Goal: Task Accomplishment & Management: Manage account settings

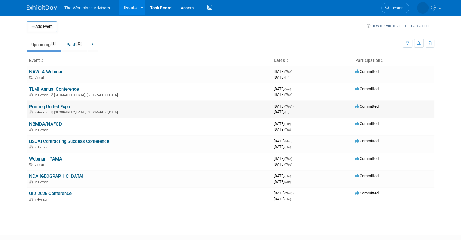
click at [52, 108] on link "Printing United Expo" at bounding box center [49, 106] width 41 height 5
click at [47, 121] on link "NBMDA/NAFCD" at bounding box center [45, 123] width 33 height 5
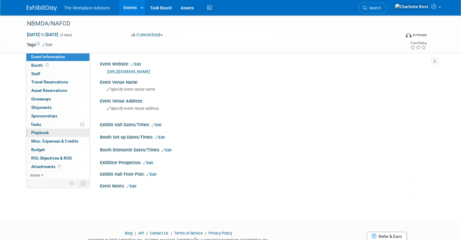
click at [48, 133] on link "0 Playbook 0" at bounding box center [57, 132] width 63 height 8
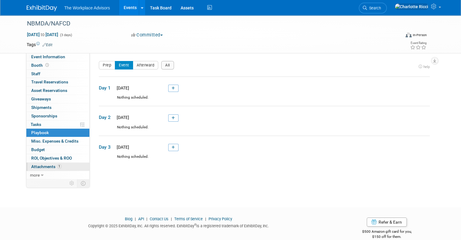
click at [48, 168] on span "Attachments 1" at bounding box center [46, 166] width 30 height 5
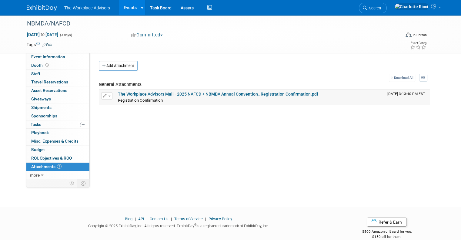
click at [197, 95] on link "The Workplace Advisors Mail - 2025 NAFCD + NBMDA Annual Convention_ Registratio…" at bounding box center [218, 93] width 200 height 5
click at [124, 7] on link "Events" at bounding box center [130, 7] width 22 height 15
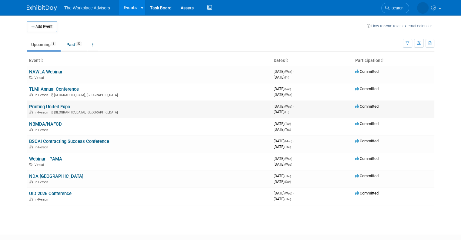
click at [49, 107] on link "Printing United Expo" at bounding box center [49, 106] width 41 height 5
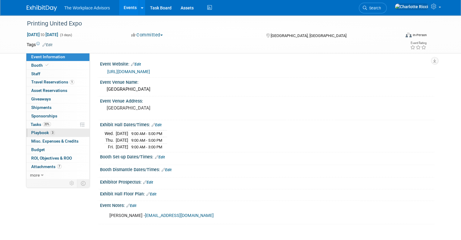
click at [49, 135] on link "3 Playbook 3" at bounding box center [57, 132] width 63 height 8
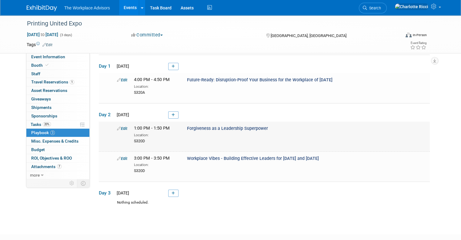
scroll to position [23, 0]
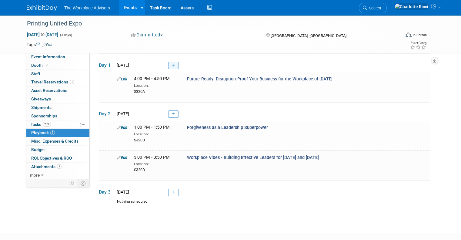
click at [171, 64] on icon at bounding box center [172, 66] width 3 height 4
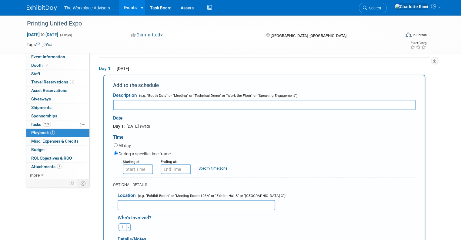
scroll to position [0, 0]
paste input "Members Networking Reception"
type input "Members Networking Reception"
click at [136, 168] on input "8:00 AM" at bounding box center [138, 169] width 30 height 10
click at [140, 168] on input "8:00 AM" at bounding box center [138, 169] width 30 height 10
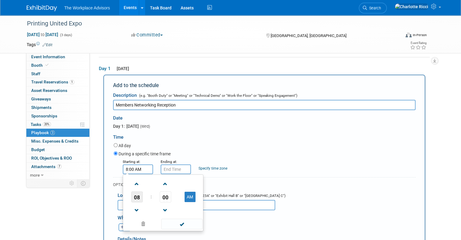
click at [131, 195] on span "08" at bounding box center [137, 196] width 12 height 11
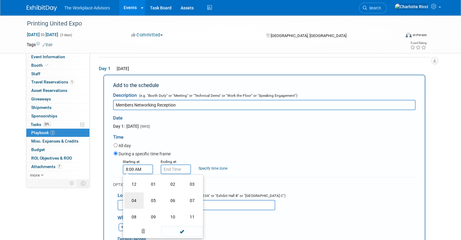
click at [126, 197] on td "04" at bounding box center [133, 200] width 19 height 16
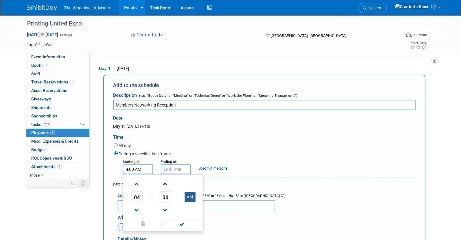
click at [184, 196] on button "AM" at bounding box center [189, 196] width 11 height 10
type input "4:00 PM"
click at [173, 166] on input "4:00 PM" at bounding box center [176, 169] width 30 height 10
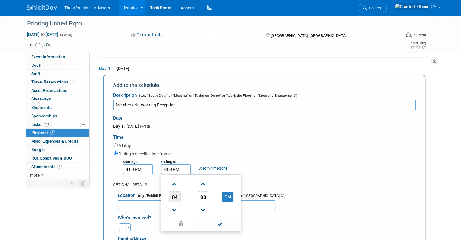
click at [171, 195] on span "04" at bounding box center [175, 196] width 12 height 11
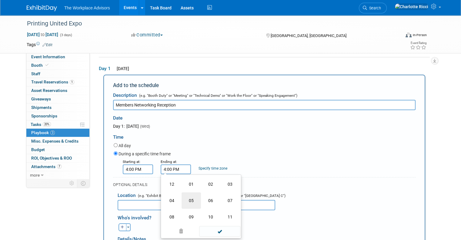
click at [188, 199] on td "05" at bounding box center [190, 200] width 19 height 16
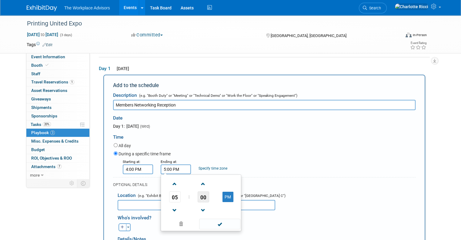
click at [199, 197] on span "00" at bounding box center [204, 196] width 12 height 11
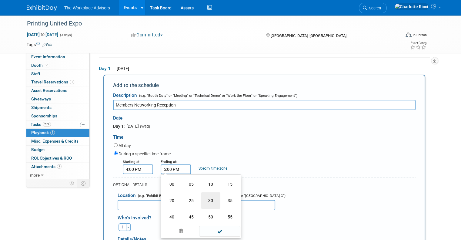
click at [206, 200] on td "30" at bounding box center [210, 200] width 19 height 16
type input "5:30 PM"
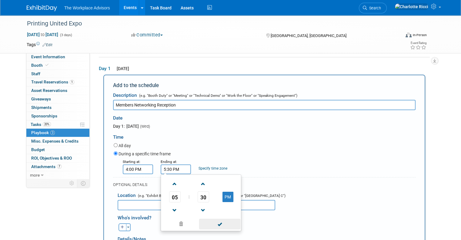
click at [212, 224] on span at bounding box center [219, 223] width 41 height 11
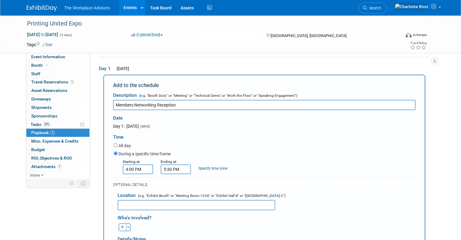
click at [149, 204] on input "text" at bounding box center [197, 205] width 158 height 10
paste input "PRINTING United Alliance Booth"
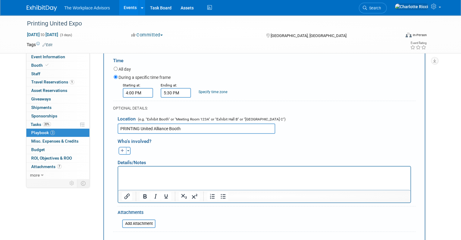
scroll to position [98, 0]
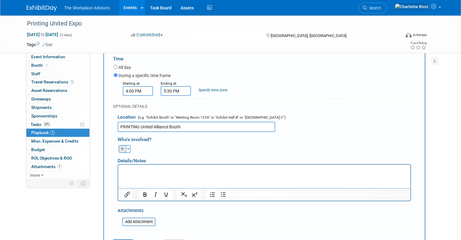
type input "PRINTING United Alliance Booth"
drag, startPoint x: 116, startPoint y: 148, endPoint x: 160, endPoint y: 144, distance: 43.5
click at [160, 144] on div "Beth remove Charlotte (me) remove Claudia remove remove" at bounding box center [266, 147] width 307 height 9
click at [121, 147] on icon "button" at bounding box center [123, 149] width 4 height 4
select select
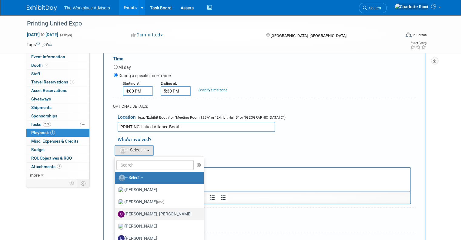
click at [140, 210] on label "[PERSON_NAME]. [PERSON_NAME]" at bounding box center [158, 214] width 80 height 10
click at [116, 211] on input "[PERSON_NAME]. [PERSON_NAME]" at bounding box center [114, 213] width 4 height 4
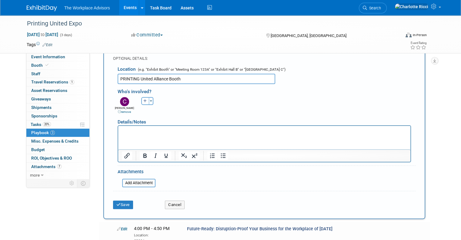
scroll to position [145, 0]
drag, startPoint x: 121, startPoint y: 201, endPoint x: 118, endPoint y: 201, distance: 3.3
click at [118, 201] on button "Save" at bounding box center [123, 204] width 20 height 8
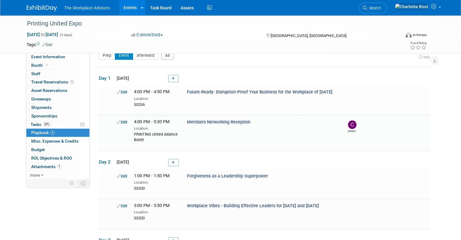
scroll to position [48, 0]
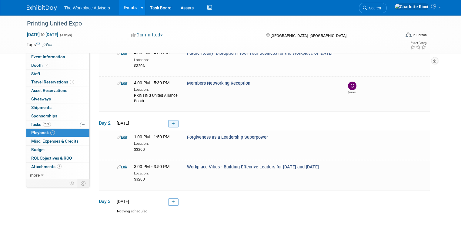
click at [168, 124] on link at bounding box center [173, 123] width 10 height 7
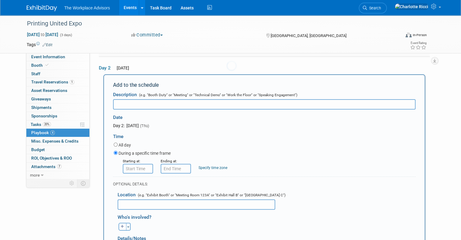
scroll to position [0, 0]
paste input "Distributor Coffee Talk"
type input "Distributor Coffee Talk"
click at [127, 167] on input "8:00 AM" at bounding box center [138, 169] width 30 height 10
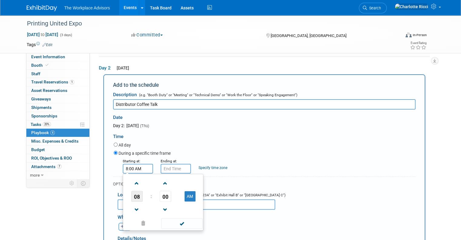
click at [132, 193] on span "08" at bounding box center [137, 196] width 12 height 11
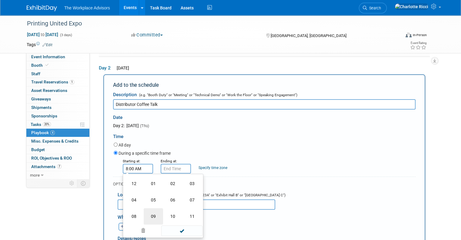
click at [147, 217] on td "09" at bounding box center [153, 216] width 19 height 16
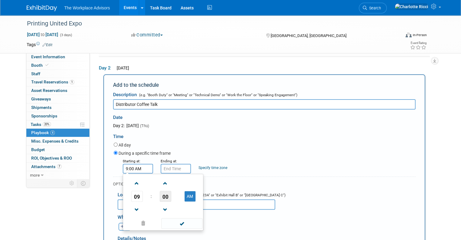
click at [160, 198] on span "00" at bounding box center [166, 196] width 12 height 11
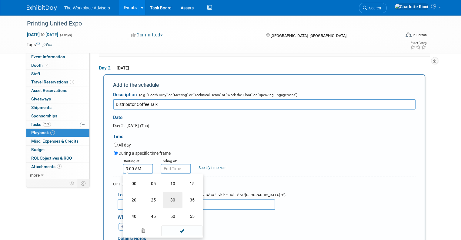
click at [168, 198] on td "30" at bounding box center [172, 199] width 19 height 16
type input "9:30 AM"
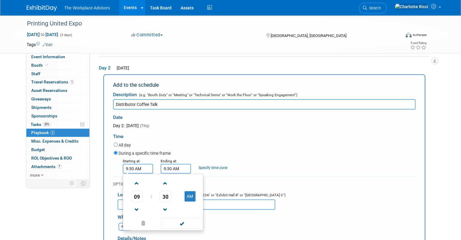
click at [172, 167] on input "9:30 AM" at bounding box center [176, 169] width 30 height 10
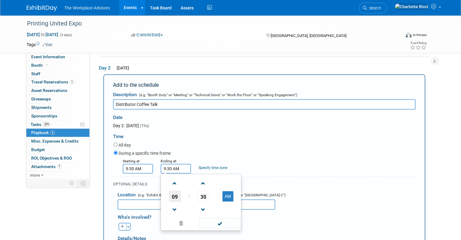
click at [171, 197] on span "09" at bounding box center [175, 196] width 12 height 11
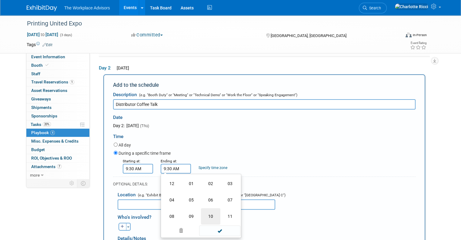
click at [203, 213] on td "10" at bounding box center [210, 216] width 19 height 16
type input "10:30 AM"
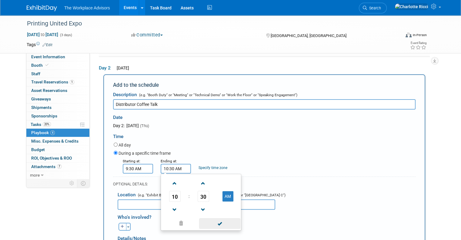
click at [220, 222] on span at bounding box center [219, 223] width 41 height 11
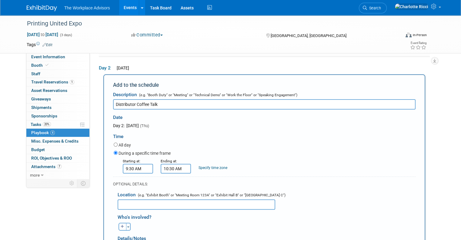
click at [173, 200] on input "text" at bounding box center [197, 204] width 158 height 10
paste input "PRINTING United Alliance Booth"
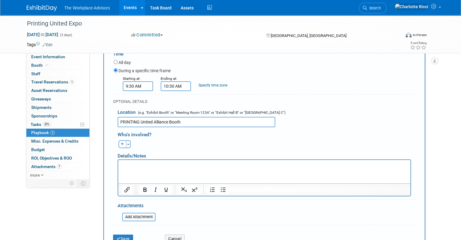
scroll to position [200, 0]
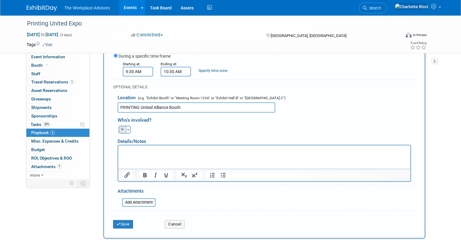
type input "PRINTING United Alliance Booth"
click at [118, 126] on button "button" at bounding box center [122, 129] width 8 height 8
select select
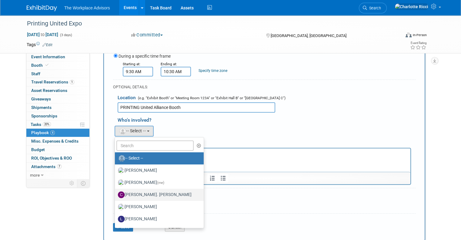
click at [130, 192] on label "[PERSON_NAME]. [PERSON_NAME]" at bounding box center [158, 195] width 80 height 10
click at [116, 192] on input "[PERSON_NAME]. [PERSON_NAME]" at bounding box center [114, 194] width 4 height 4
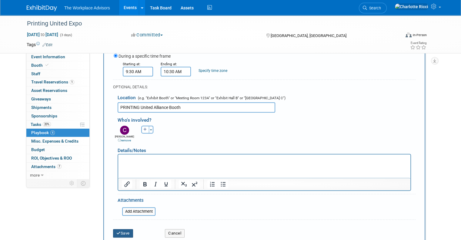
click at [116, 232] on icon "submit" at bounding box center [118, 233] width 4 height 4
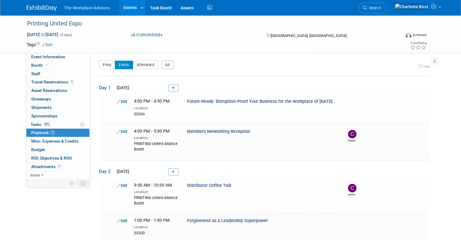
scroll to position [0, 0]
click at [59, 163] on link "7 Attachments 7" at bounding box center [57, 166] width 63 height 8
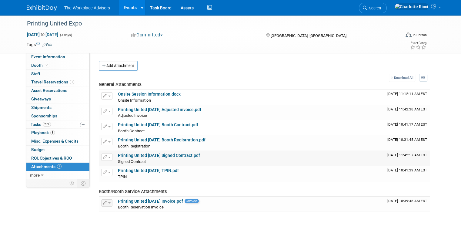
click at [174, 153] on link "Printing United Oct 2025 Signed Contract.pdf" at bounding box center [159, 155] width 82 height 5
click at [169, 158] on div "Signed Contract Signed Contract X" at bounding box center [250, 161] width 264 height 6
click at [172, 154] on link "Printing United Oct 2025 Signed Contract.pdf" at bounding box center [159, 155] width 82 height 5
click at [159, 94] on link "Onsite Session Information.docx" at bounding box center [149, 93] width 63 height 5
click at [162, 168] on link "Printing United Oct 2025 TPIN.pdf" at bounding box center [148, 170] width 61 height 5
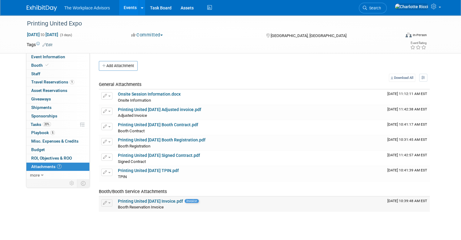
click at [148, 198] on link "Printing United Oct 2025 Invoice.pdf" at bounding box center [150, 200] width 65 height 5
click at [70, 83] on span "1" at bounding box center [72, 82] width 5 height 5
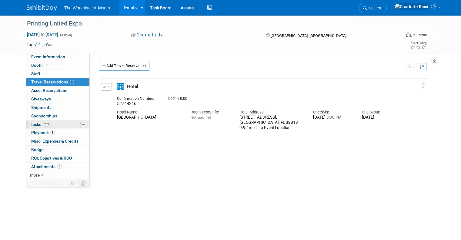
click at [46, 123] on link "20% Tasks 20%" at bounding box center [57, 124] width 63 height 8
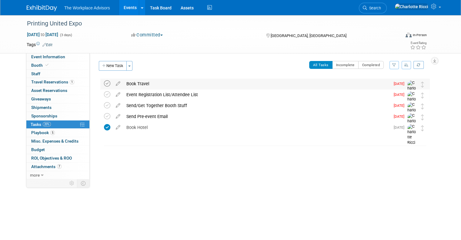
click at [104, 84] on icon at bounding box center [107, 83] width 6 height 6
click at [167, 96] on div "Event Registration List/Attendee List" at bounding box center [256, 94] width 267 height 10
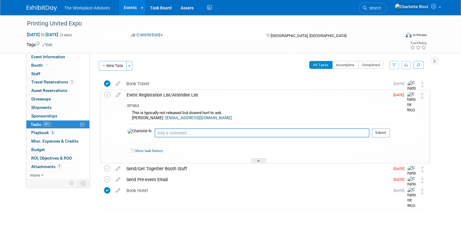
click at [169, 95] on div "Event Registration List/Attendee List" at bounding box center [257, 95] width 266 height 10
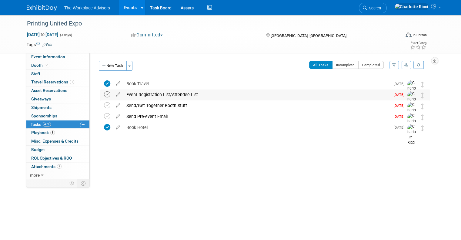
click at [104, 93] on icon at bounding box center [107, 94] width 6 height 6
click at [113, 115] on icon at bounding box center [118, 115] width 11 height 8
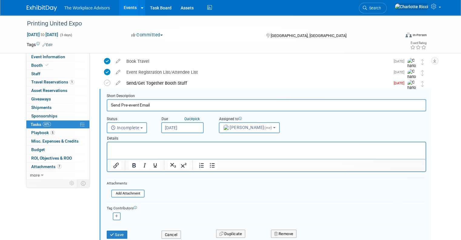
click at [181, 128] on input "Oct 13, 2025" at bounding box center [182, 127] width 42 height 11
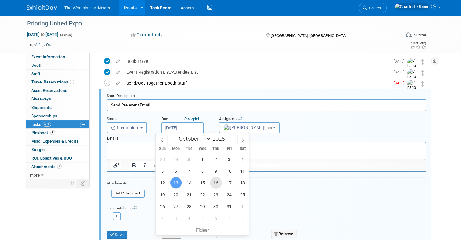
click at [216, 181] on span "16" at bounding box center [216, 183] width 12 height 12
type input "Oct 16, 2025"
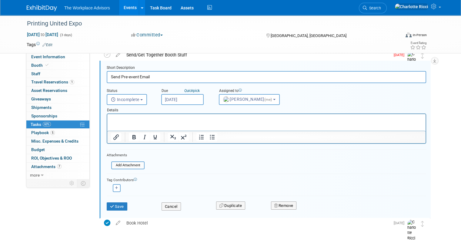
scroll to position [76, 0]
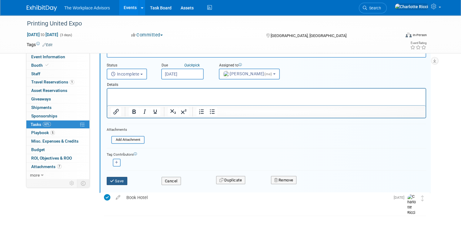
click at [115, 178] on button "Save" at bounding box center [117, 181] width 21 height 8
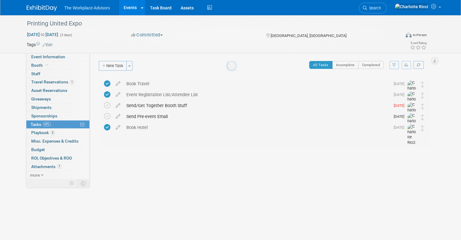
scroll to position [0, 0]
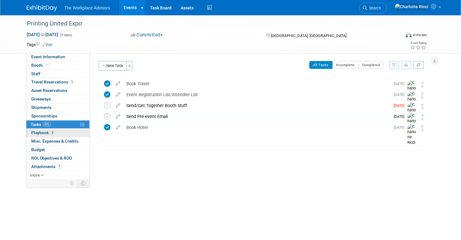
click at [50, 131] on span "5" at bounding box center [52, 132] width 5 height 5
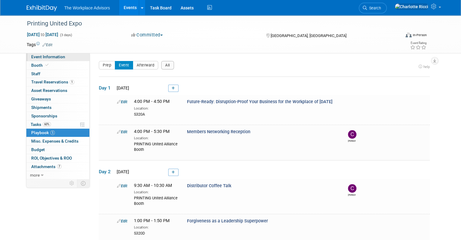
click at [47, 58] on span "Event Information" at bounding box center [48, 56] width 34 height 5
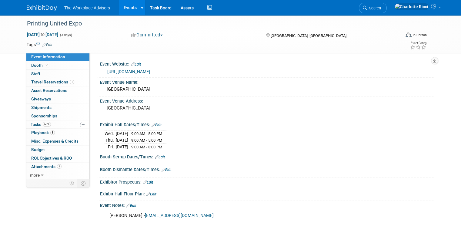
click at [130, 71] on link "https://www.printingunited.com/" at bounding box center [128, 71] width 43 height 5
click at [119, 5] on link "Events" at bounding box center [130, 7] width 22 height 15
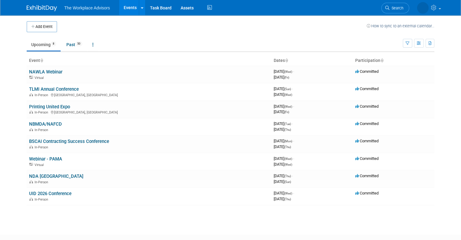
click at [53, 139] on link "BSCAI Contracting Success Conference" at bounding box center [69, 140] width 80 height 5
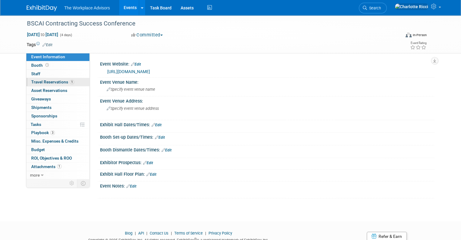
click at [59, 81] on span "Travel Reservations 1" at bounding box center [52, 81] width 43 height 5
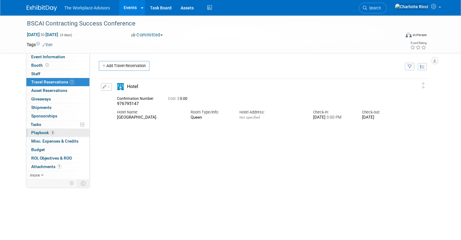
click at [50, 132] on span "3" at bounding box center [52, 132] width 5 height 5
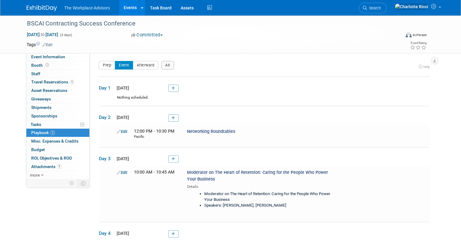
scroll to position [61, 0]
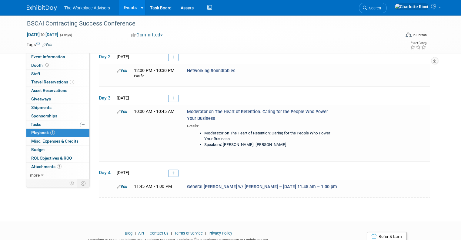
click at [125, 3] on link "Events" at bounding box center [130, 7] width 22 height 15
